Goal: Learn about a topic

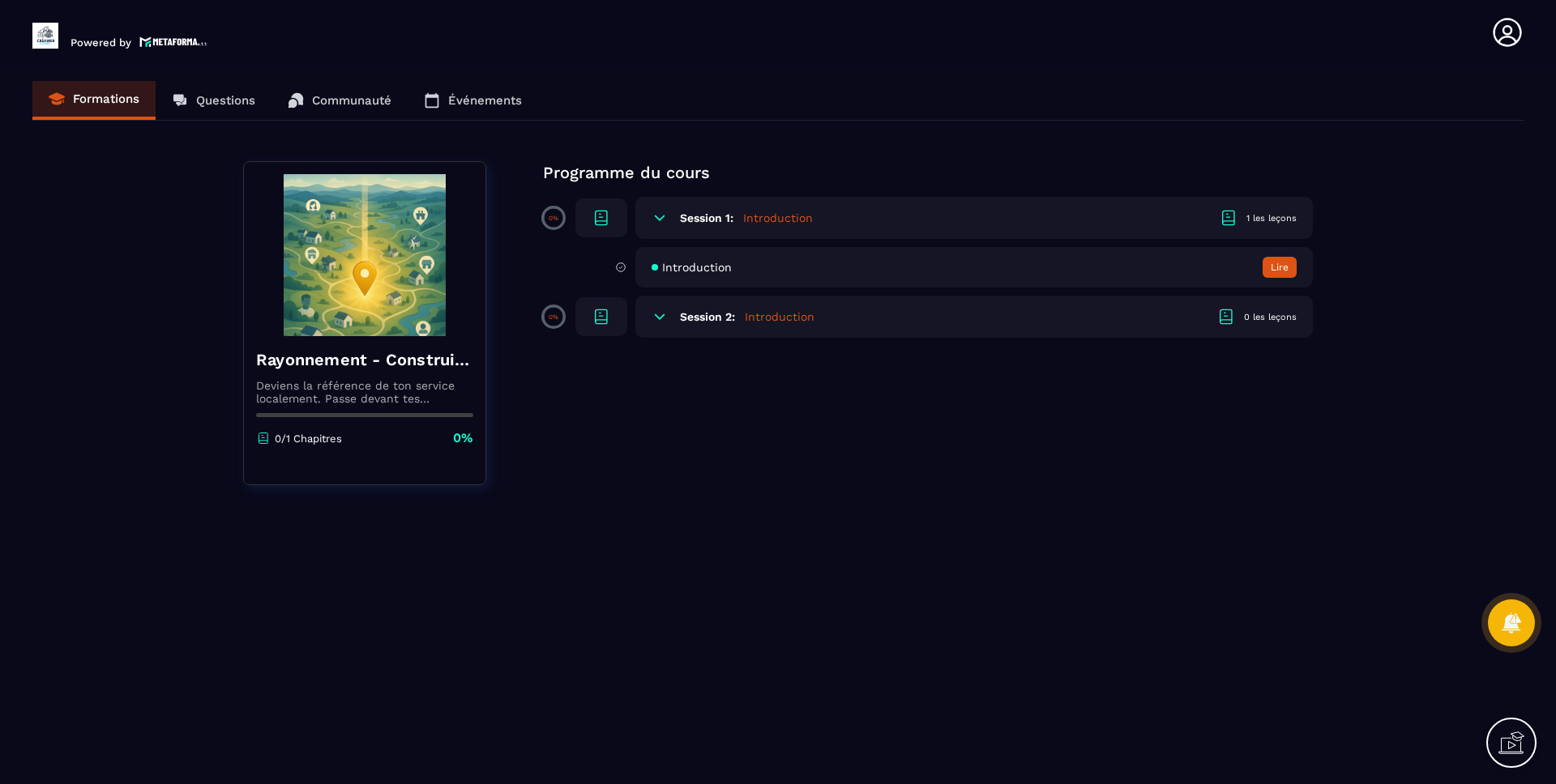
click at [807, 218] on h5 "Introduction" at bounding box center [778, 217] width 69 height 16
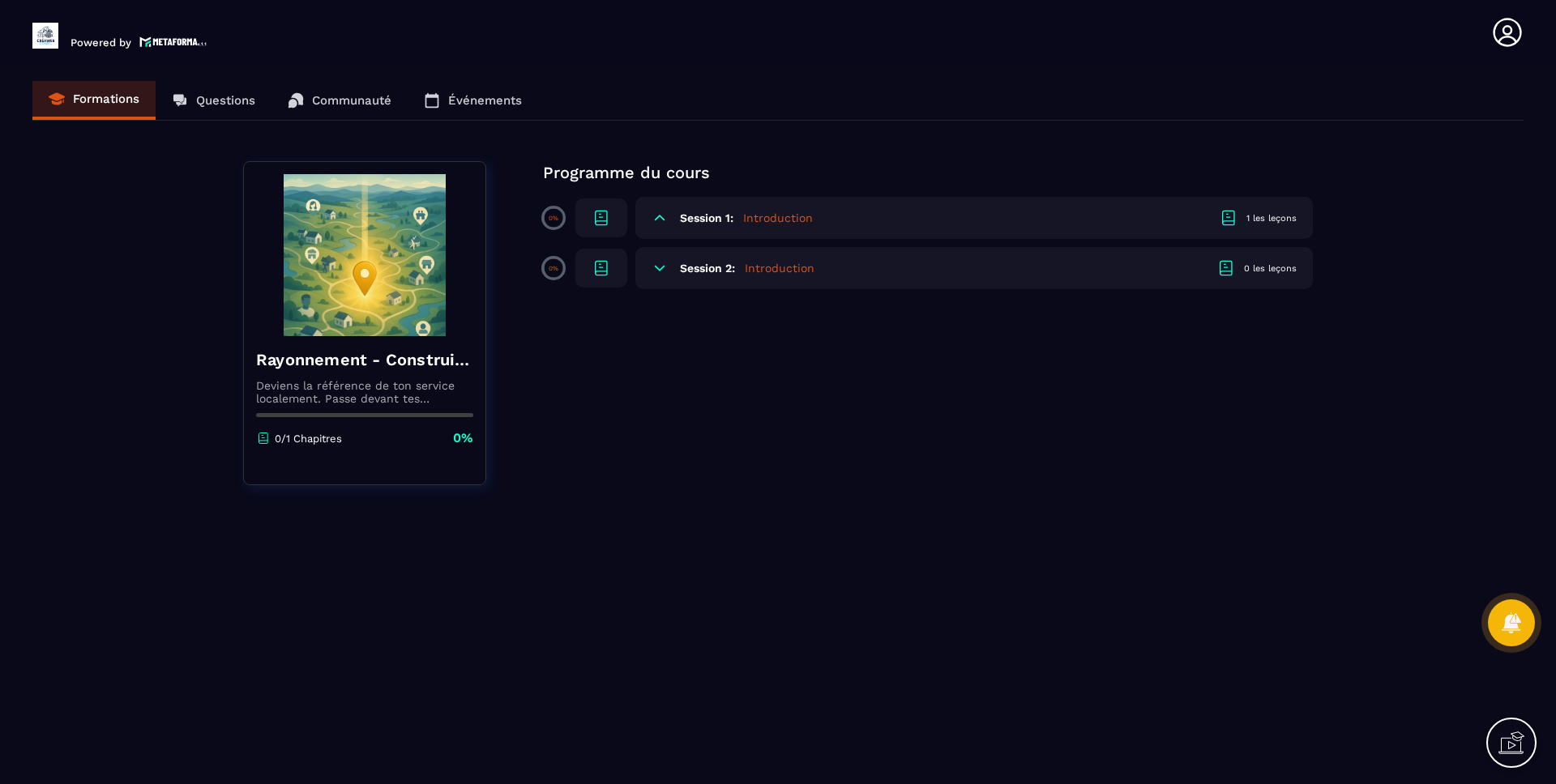
click at [744, 217] on h5 "Introduction" at bounding box center [778, 217] width 69 height 16
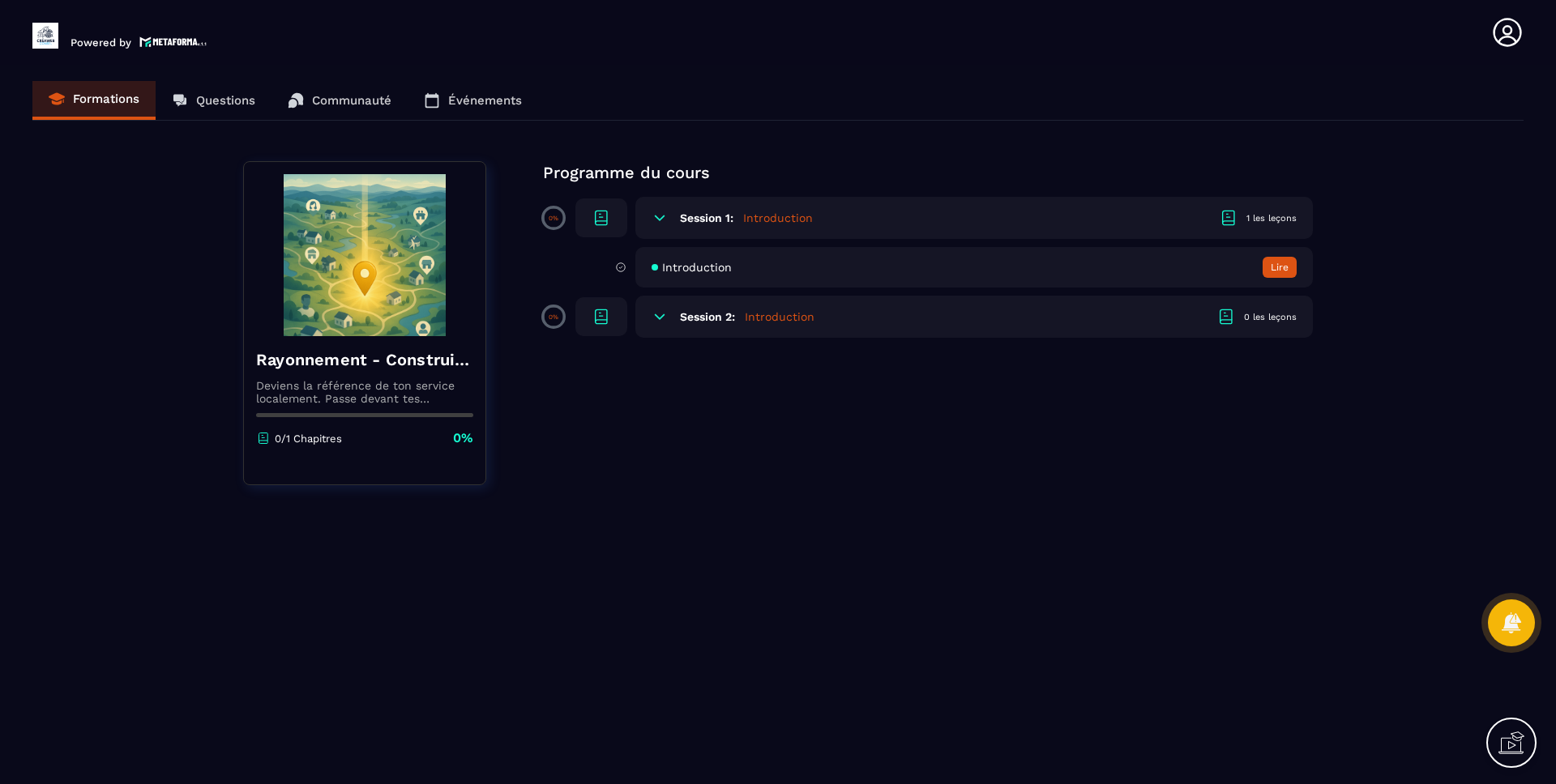
click at [666, 212] on icon at bounding box center [659, 217] width 16 height 16
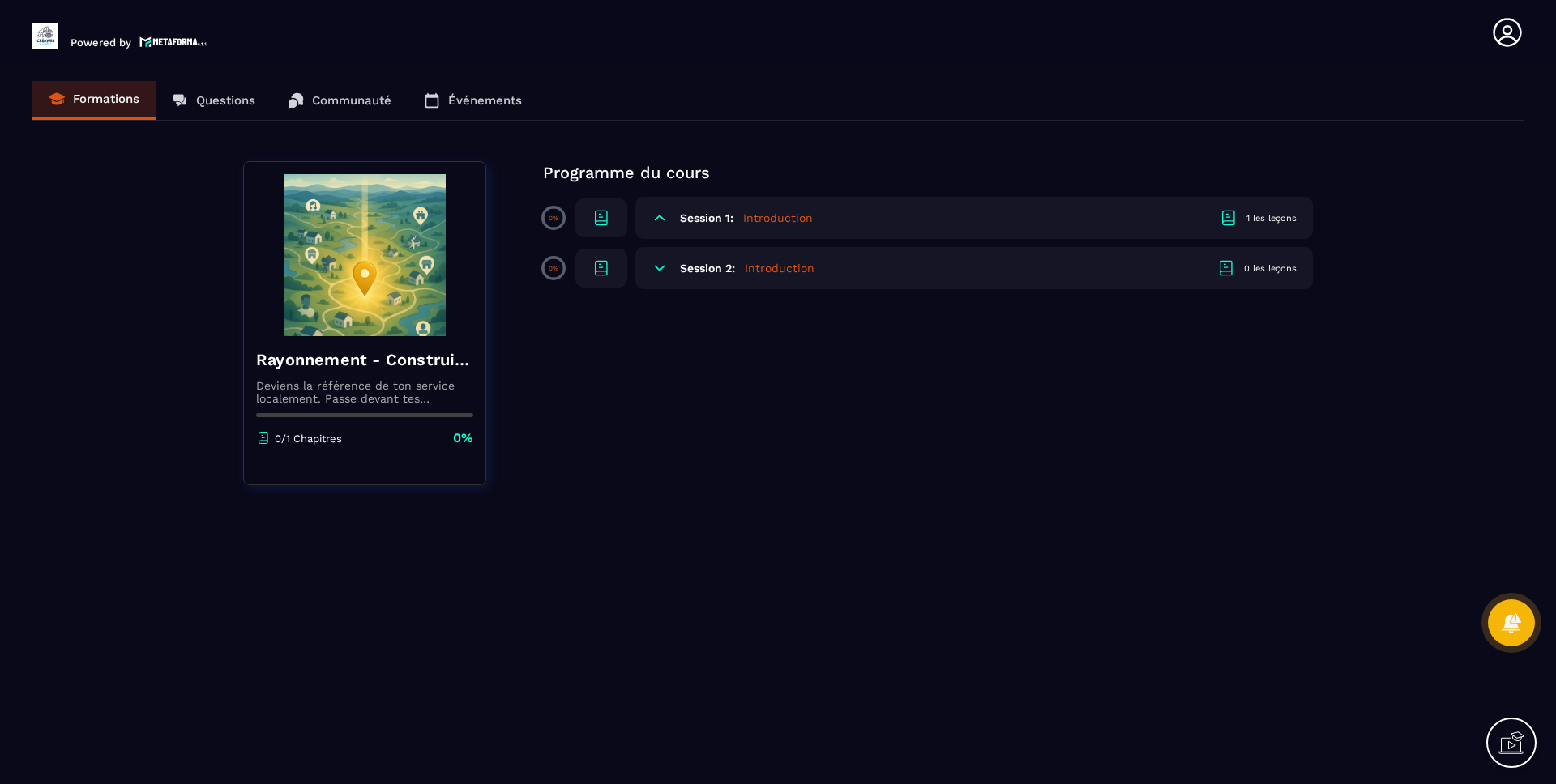
click at [560, 168] on p "Programme du cours" at bounding box center [927, 172] width 770 height 23
click at [228, 103] on div "Formations Questions Communauté Événements" at bounding box center [778, 100] width 1492 height 39
click at [172, 94] on div "Formations Questions Communauté Événements" at bounding box center [778, 100] width 1492 height 39
click at [773, 328] on div "Rayonnement - Construire ma fiche établissement Google optimisée Deviens la réf…" at bounding box center [778, 323] width 1070 height 324
click at [662, 263] on icon at bounding box center [659, 267] width 16 height 16
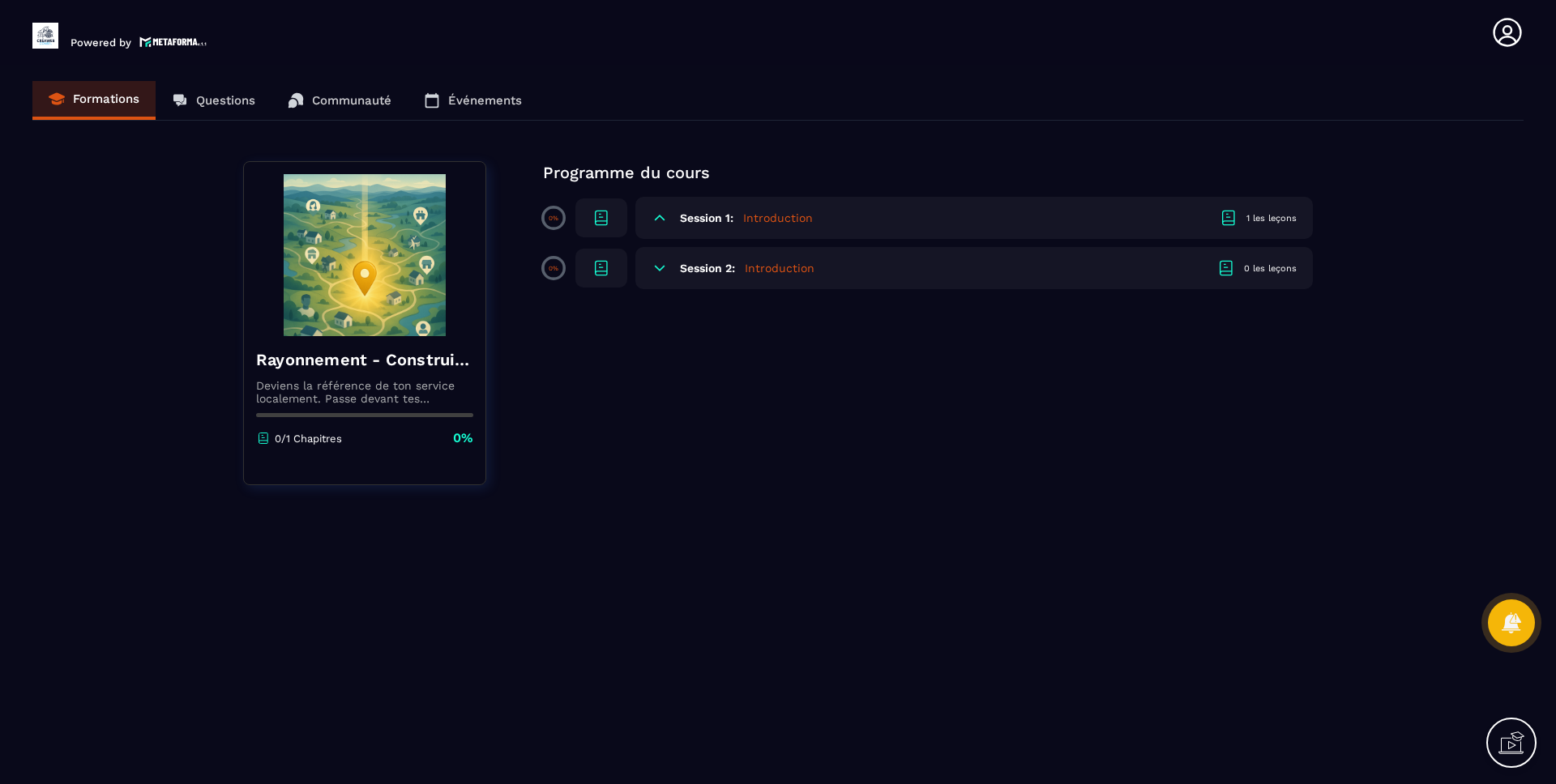
click at [656, 217] on icon at bounding box center [659, 217] width 16 height 16
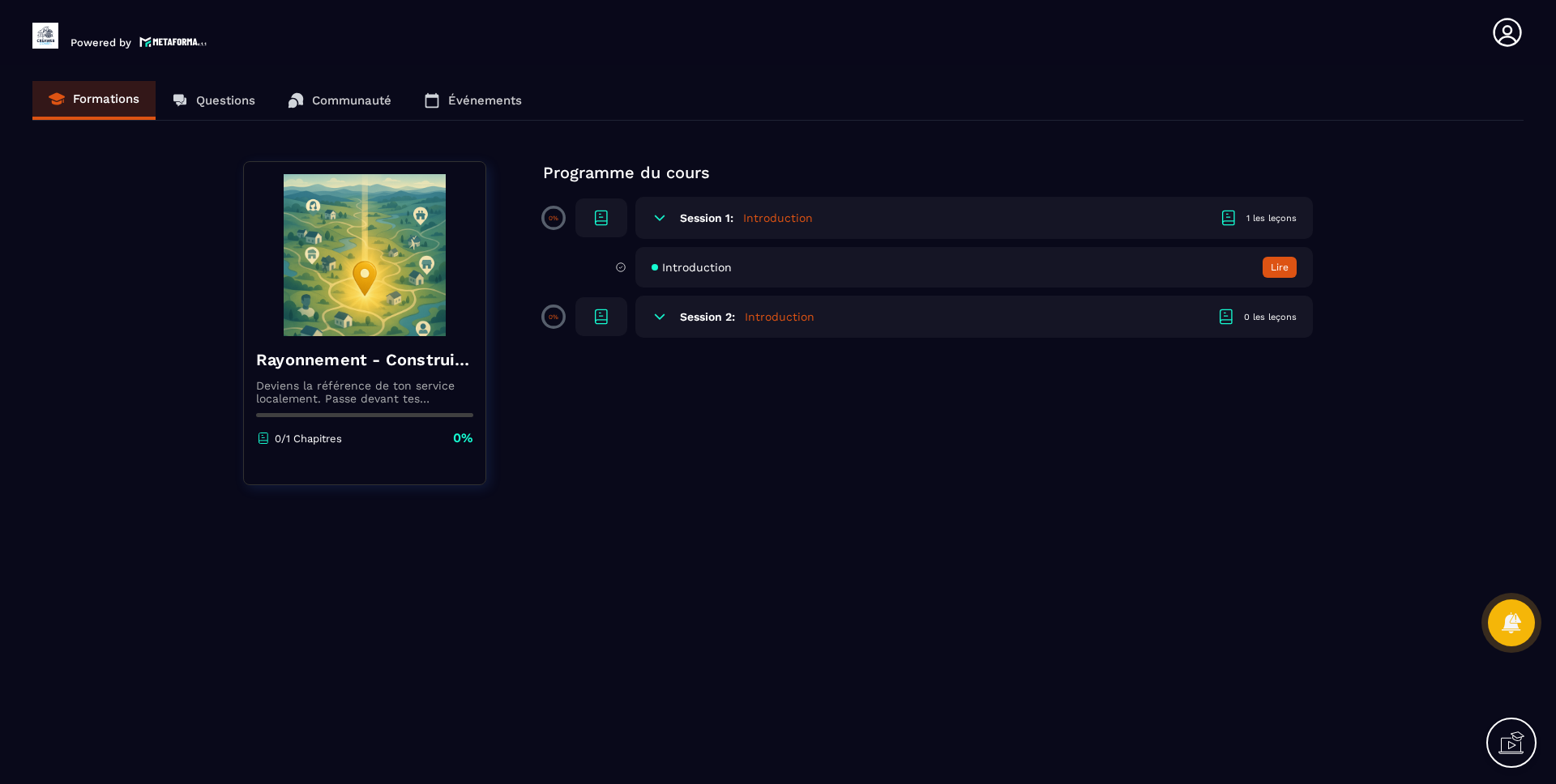
click at [656, 217] on icon at bounding box center [660, 218] width 10 height 5
